Goal: Check status: Check status

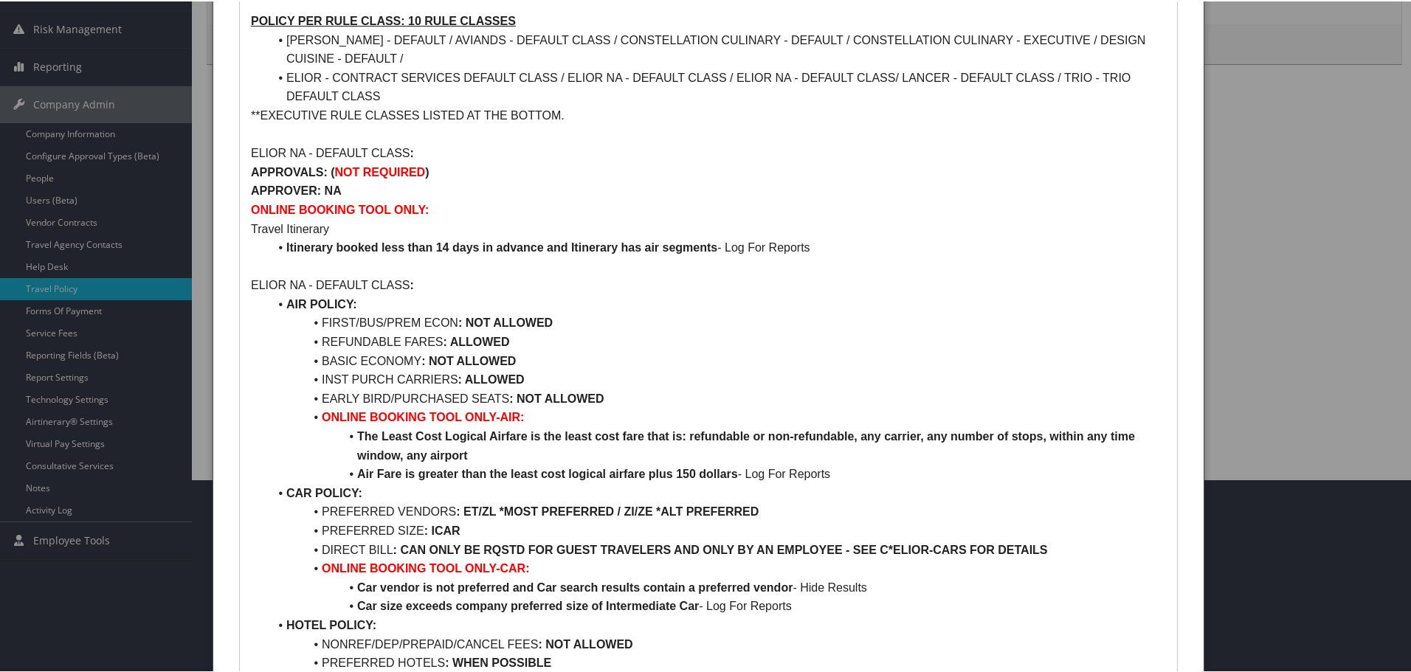
scroll to position [221, 0]
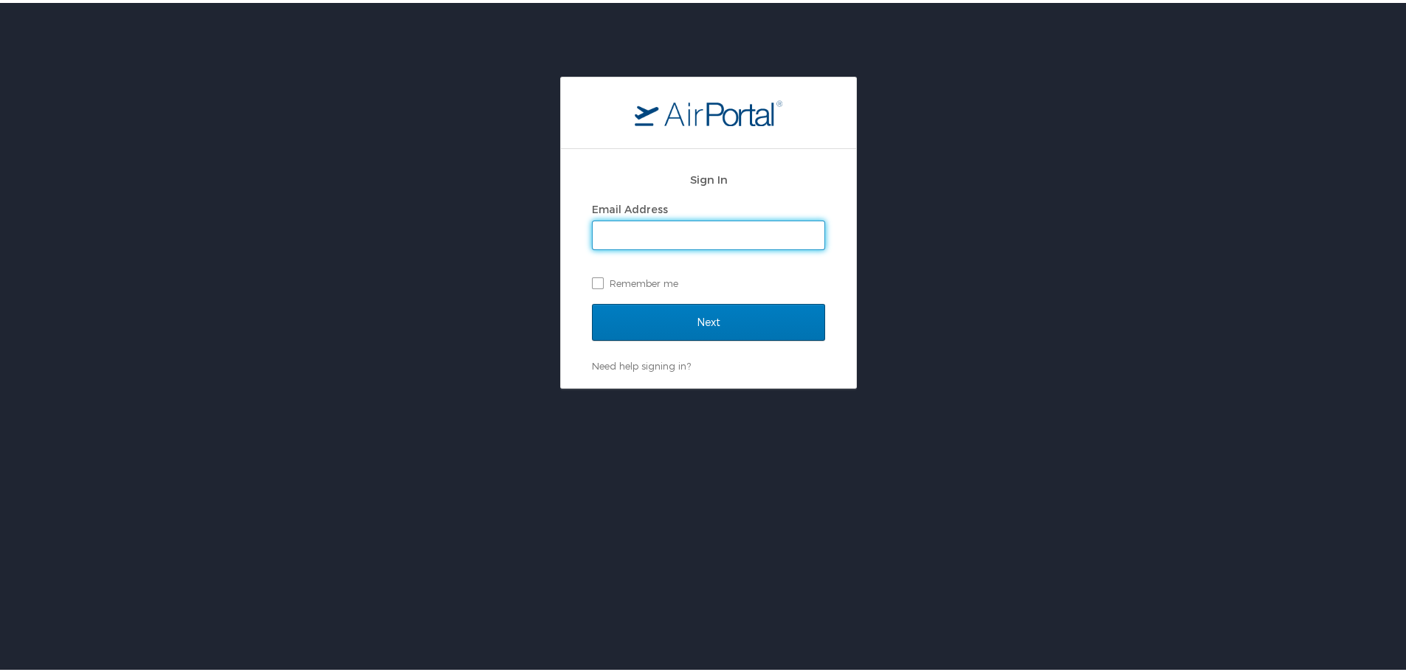
type input "maggie.donnelly@cbtravel.com"
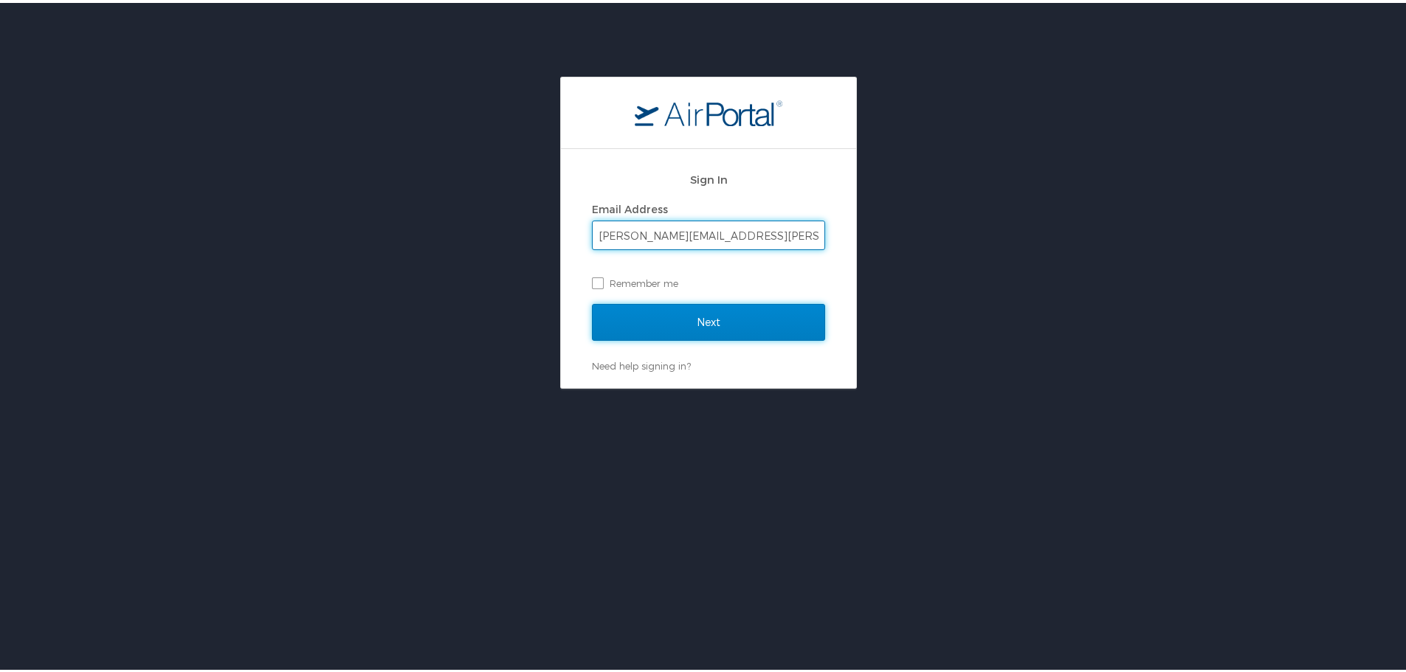
click at [638, 314] on input "Next" at bounding box center [708, 319] width 233 height 37
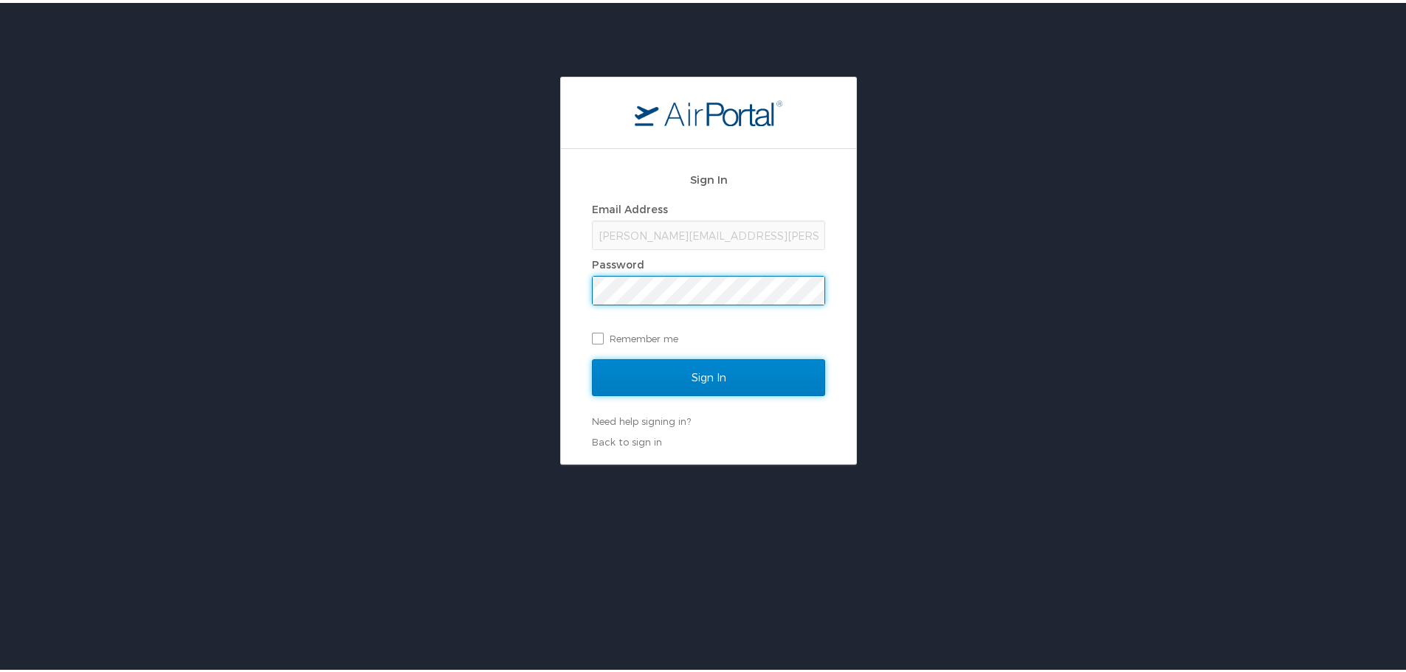
click at [645, 365] on input "Sign In" at bounding box center [708, 374] width 233 height 37
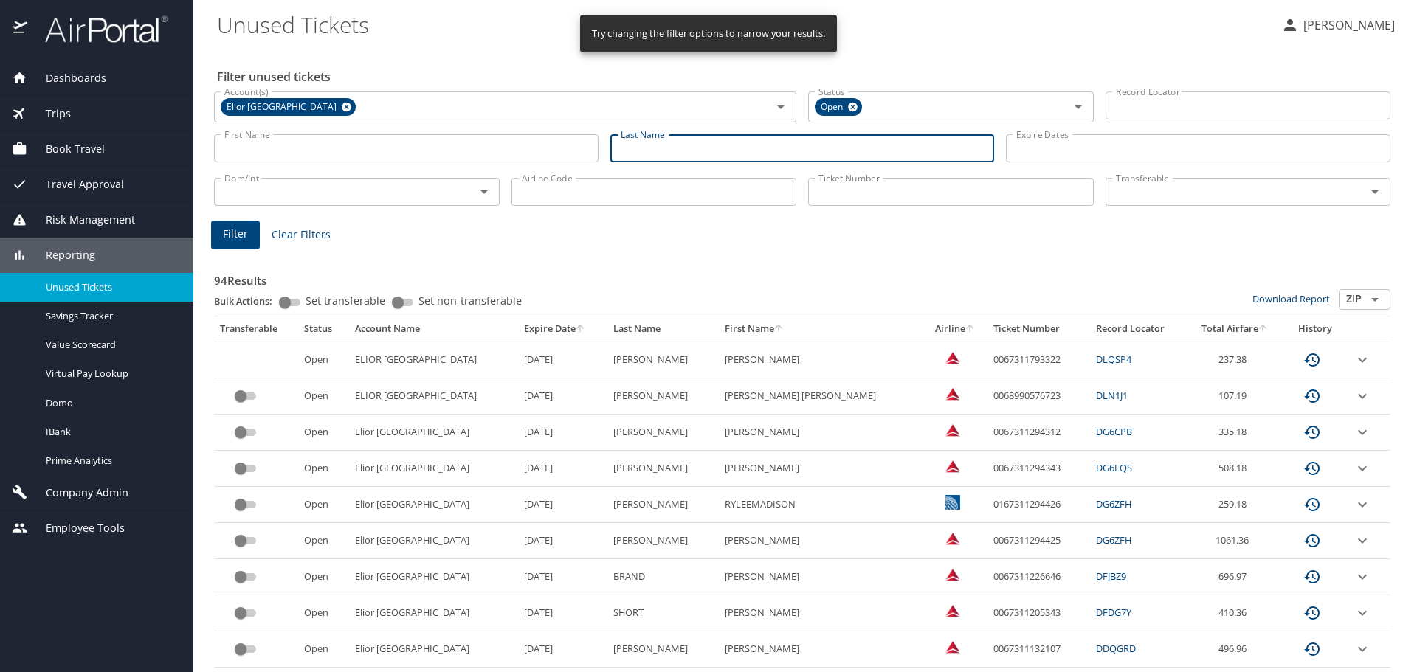
click at [729, 141] on input "Last Name" at bounding box center [802, 148] width 385 height 28
type input "ferris"
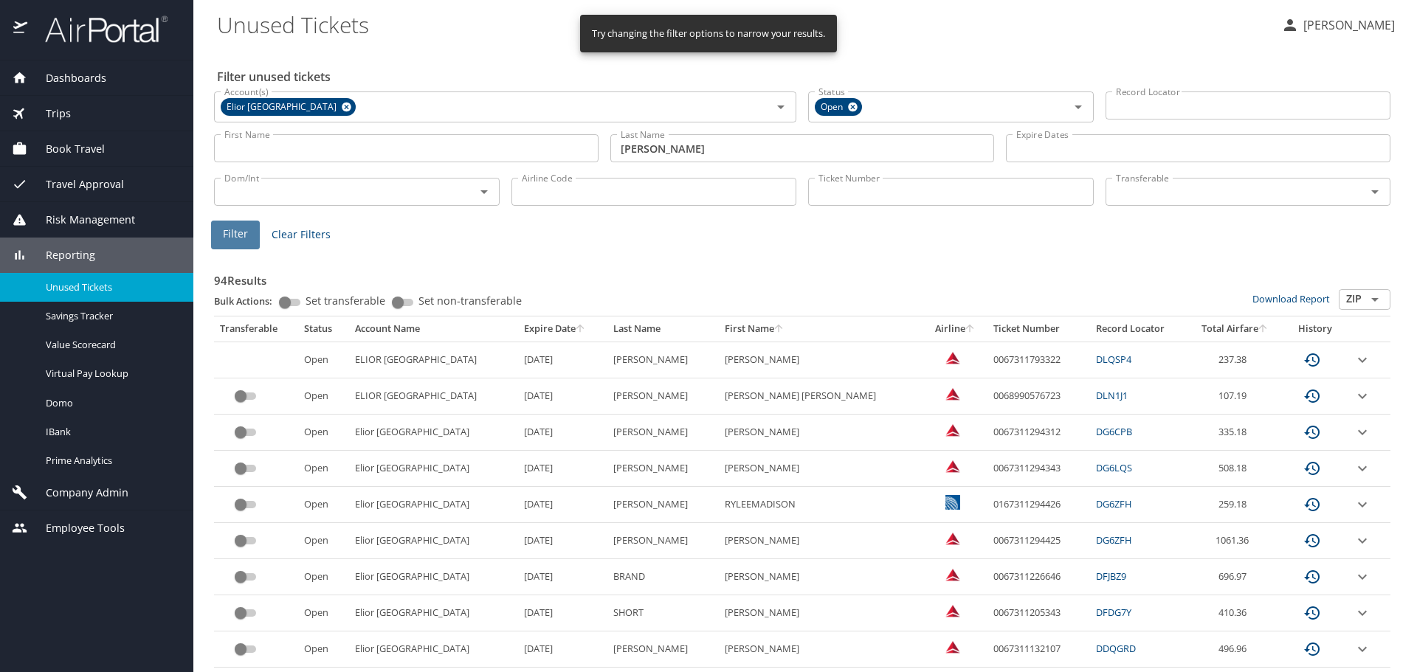
click at [242, 236] on span "Filter" at bounding box center [235, 234] width 25 height 18
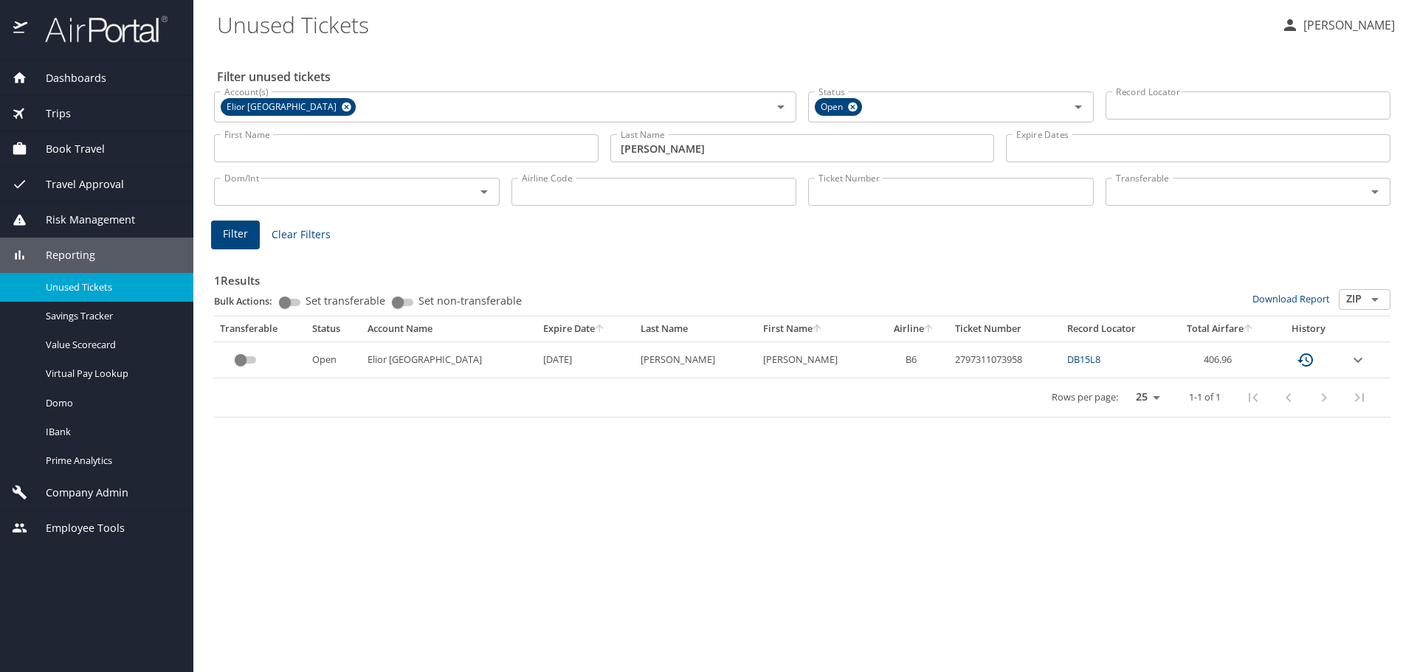
click at [949, 359] on td "2797311073958" at bounding box center [1005, 360] width 113 height 36
copy td "2797311073958"
drag, startPoint x: 1159, startPoint y: 362, endPoint x: 1231, endPoint y: 364, distance: 72.3
click at [1232, 364] on td "406.96" at bounding box center [1220, 360] width 105 height 36
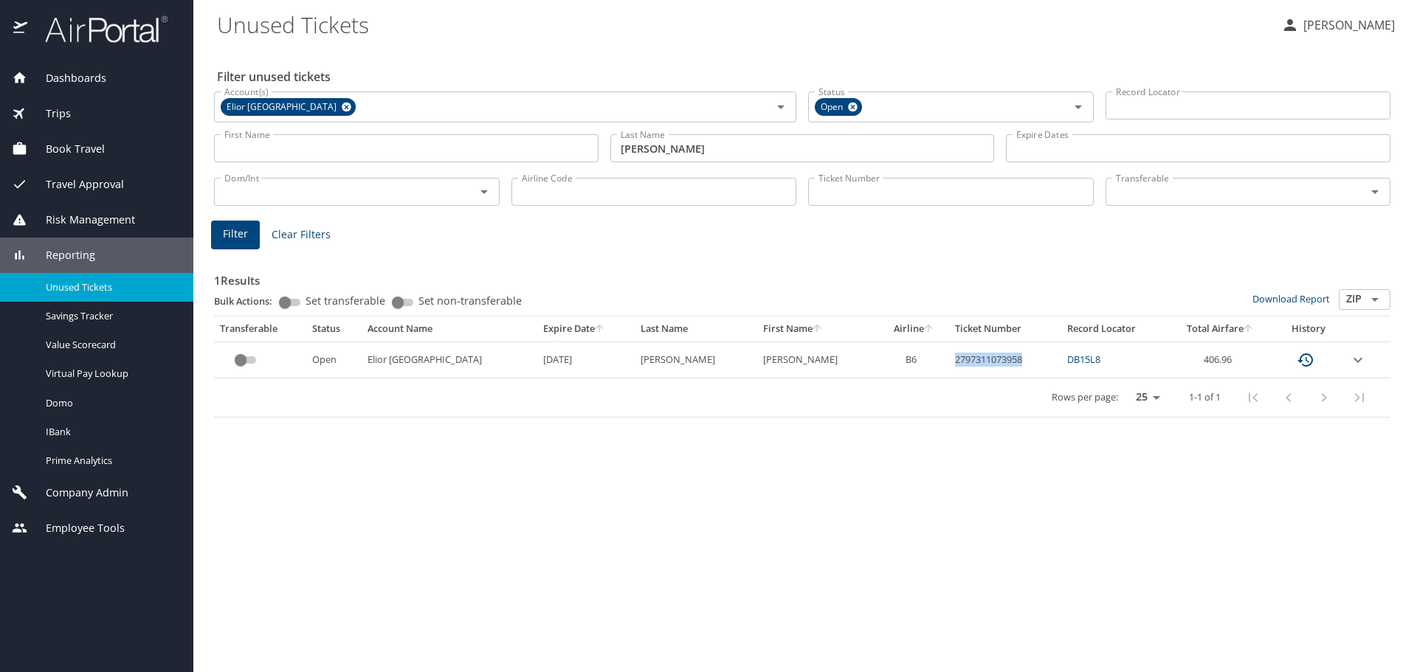
drag, startPoint x: 901, startPoint y: 359, endPoint x: 966, endPoint y: 377, distance: 67.5
click at [1002, 368] on tr "Open Elior North America 9/8/2026 FERRIS MELISSA MAY B6 2797311073958 DB15L8 40…" at bounding box center [802, 360] width 1176 height 36
click at [399, 461] on div "Filter unused tickets Account(s) Elior North America Account(s) Status Open Sta…" at bounding box center [805, 359] width 1176 height 625
click at [949, 354] on td "2797311073958" at bounding box center [1005, 360] width 113 height 36
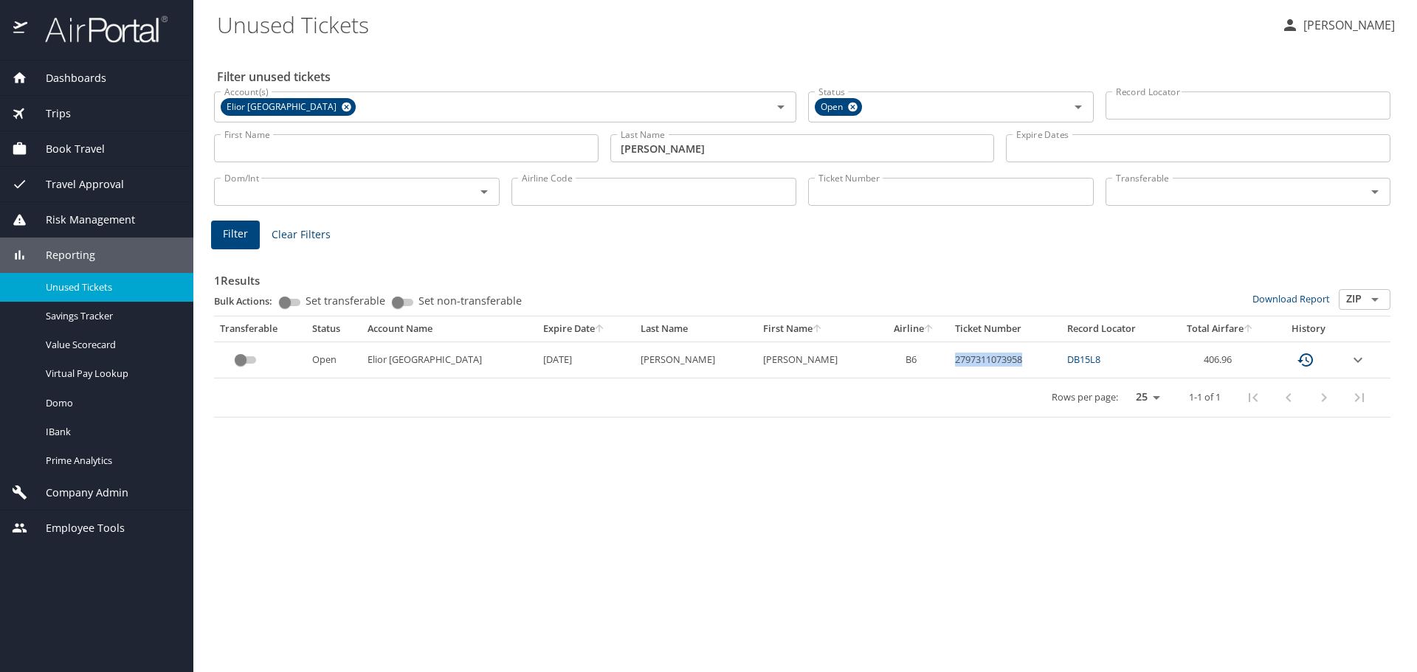
copy td "2797311073958"
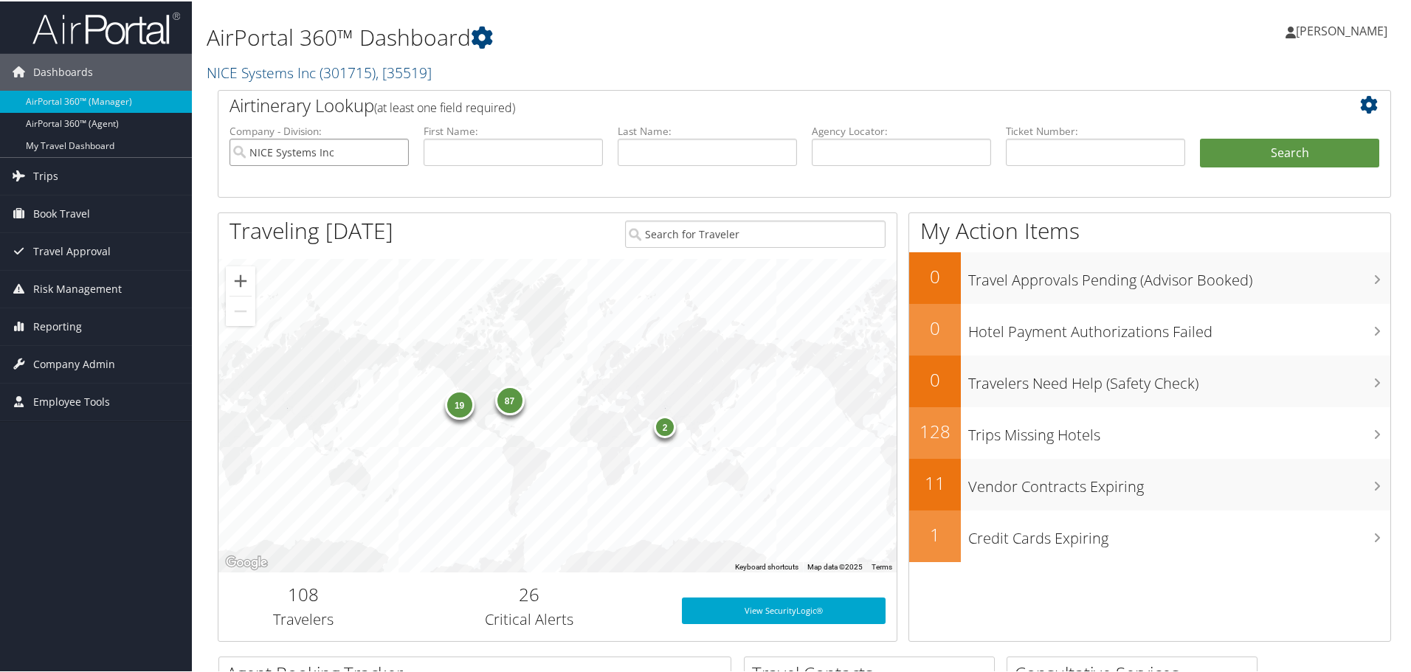
click at [394, 151] on input "NICE Systems Inc" at bounding box center [319, 150] width 179 height 27
click at [1068, 162] on input "text" at bounding box center [1095, 150] width 179 height 27
paste input "2797310982158"
type input "2797310982158"
click at [1277, 152] on button "Search" at bounding box center [1289, 152] width 179 height 30
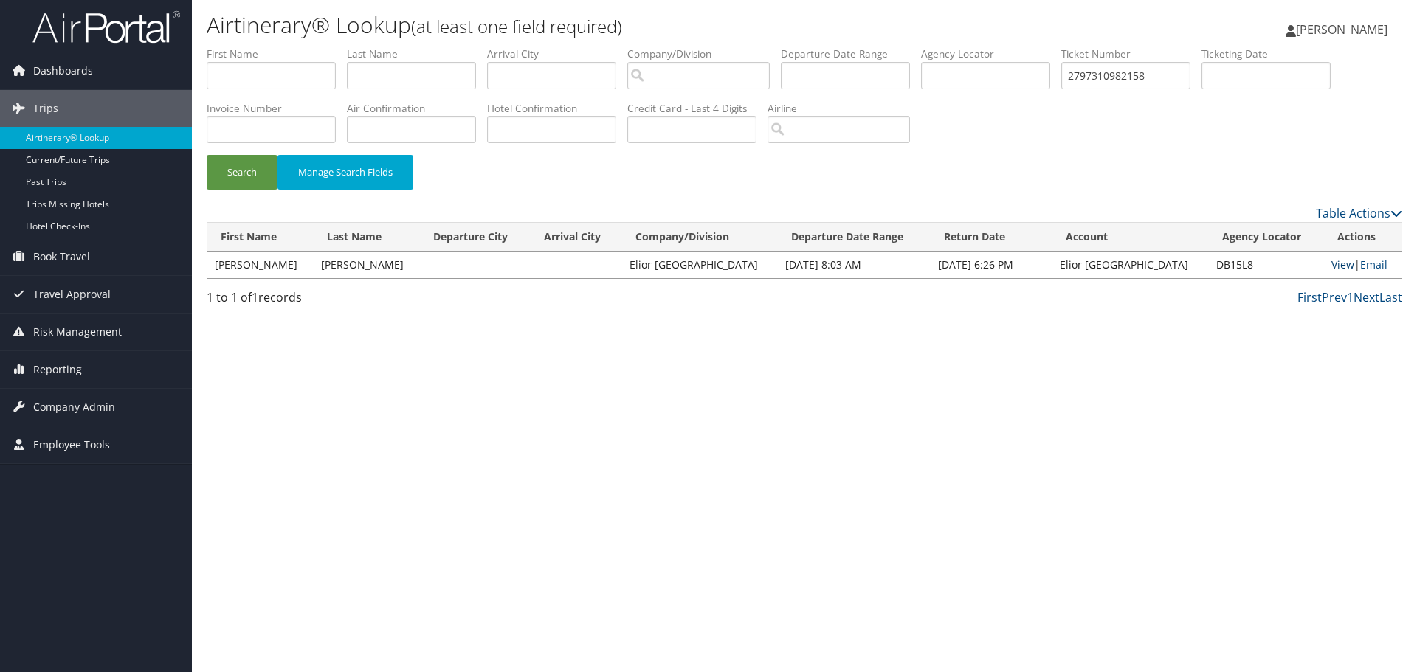
click at [1331, 261] on link "View" at bounding box center [1342, 265] width 23 height 14
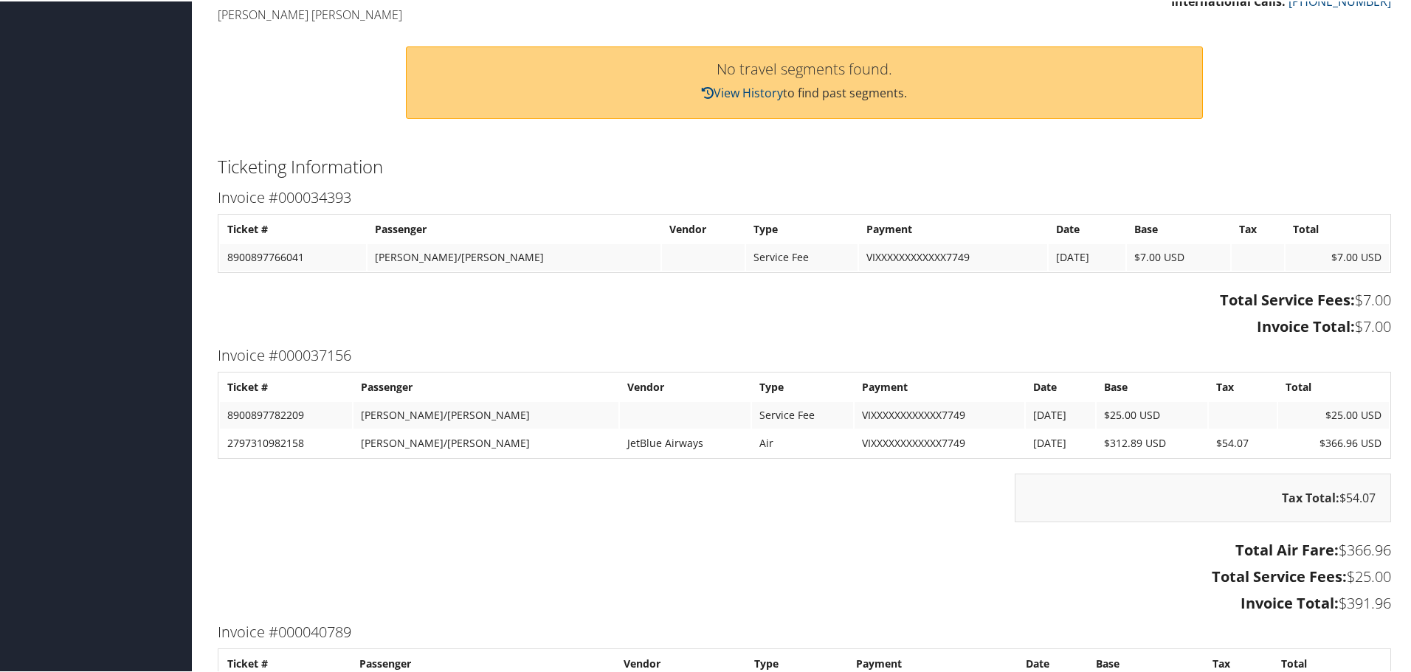
scroll to position [443, 0]
